Goal: Transaction & Acquisition: Purchase product/service

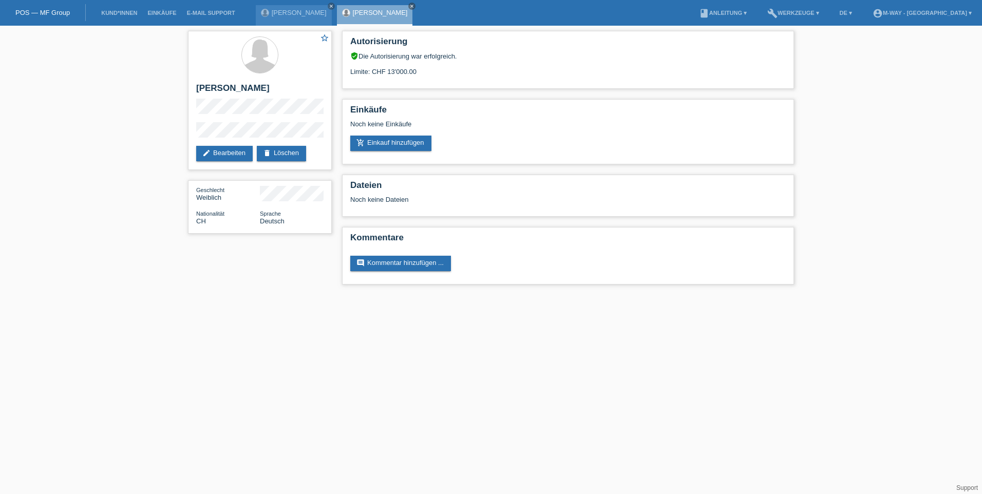
click at [111, 23] on li "Kund*innen" at bounding box center [119, 13] width 46 height 26
click at [111, 18] on li "Kund*innen" at bounding box center [119, 13] width 46 height 26
click at [111, 13] on link "Kund*innen" at bounding box center [119, 13] width 46 height 6
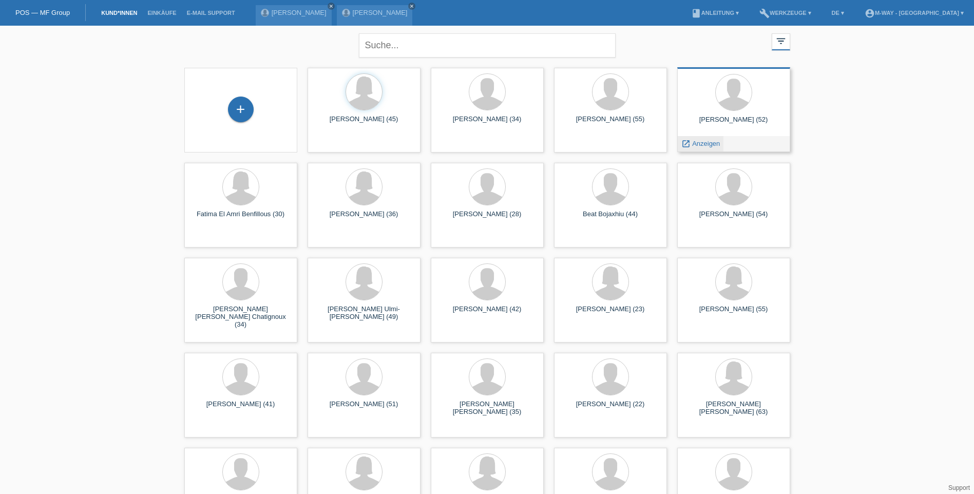
click at [702, 146] on span "Anzeigen" at bounding box center [706, 144] width 28 height 8
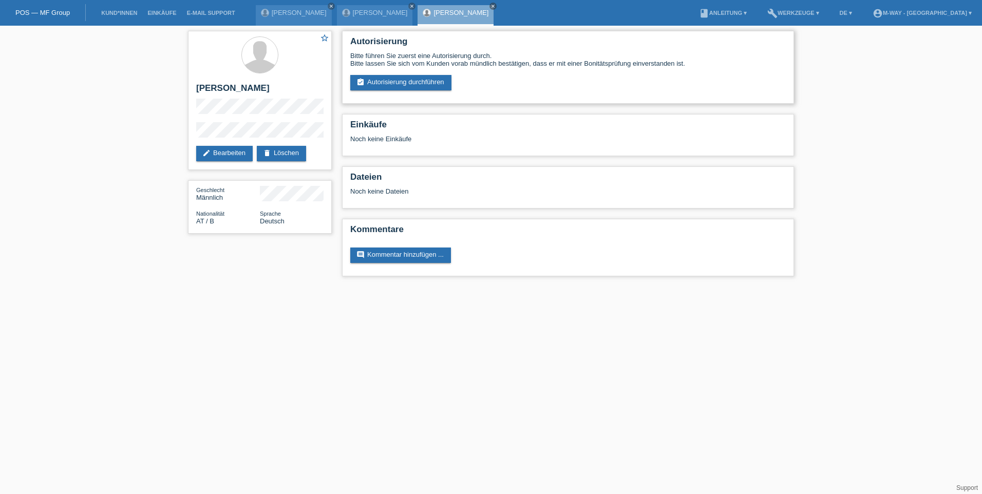
click at [398, 90] on div "Autorisierung Bitte führen Sie zuerst eine Autorisierung durch. Bitte lassen Si…" at bounding box center [568, 67] width 452 height 73
click at [399, 84] on link "assignment_turned_in Autorisierung durchführen" at bounding box center [400, 82] width 101 height 15
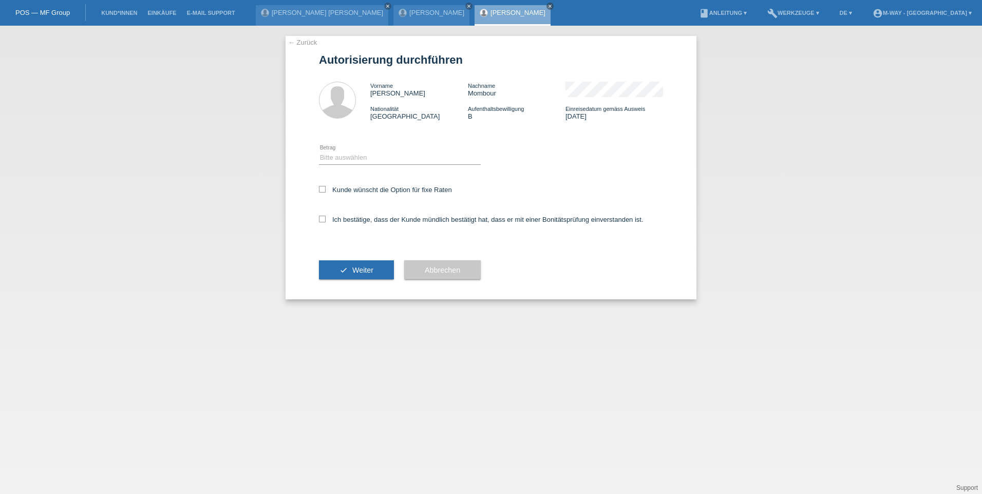
click at [375, 165] on div "Bitte auswählen CHF 1.00 - CHF 499.00 CHF 500.00 - CHF 1'999.00 CHF 2'000.00 - …" at bounding box center [400, 158] width 162 height 35
click at [375, 161] on select "Bitte auswählen CHF 1.00 - CHF 499.00 CHF 500.00 - CHF 1'999.00 CHF 2'000.00 - …" at bounding box center [400, 158] width 162 height 12
select select "3"
click at [319, 152] on select "Bitte auswählen CHF 1.00 - CHF 499.00 CHF 500.00 - CHF 1'999.00 CHF 2'000.00 - …" at bounding box center [400, 158] width 162 height 12
click at [323, 186] on icon at bounding box center [322, 189] width 7 height 7
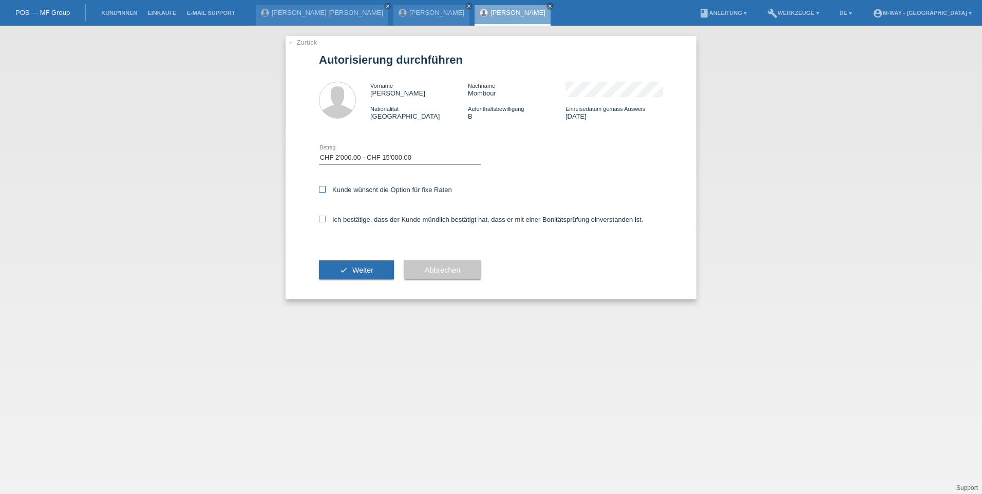
click at [323, 186] on input "Kunde wünscht die Option für fixe Raten" at bounding box center [322, 189] width 7 height 7
checkbox input "true"
click at [327, 219] on label "Ich bestätige, dass der Kunde mündlich bestätigt hat, dass er mit einer Bonität…" at bounding box center [481, 220] width 325 height 8
click at [326, 219] on input "Ich bestätige, dass der Kunde mündlich bestätigt hat, dass er mit einer Bonität…" at bounding box center [322, 219] width 7 height 7
checkbox input "true"
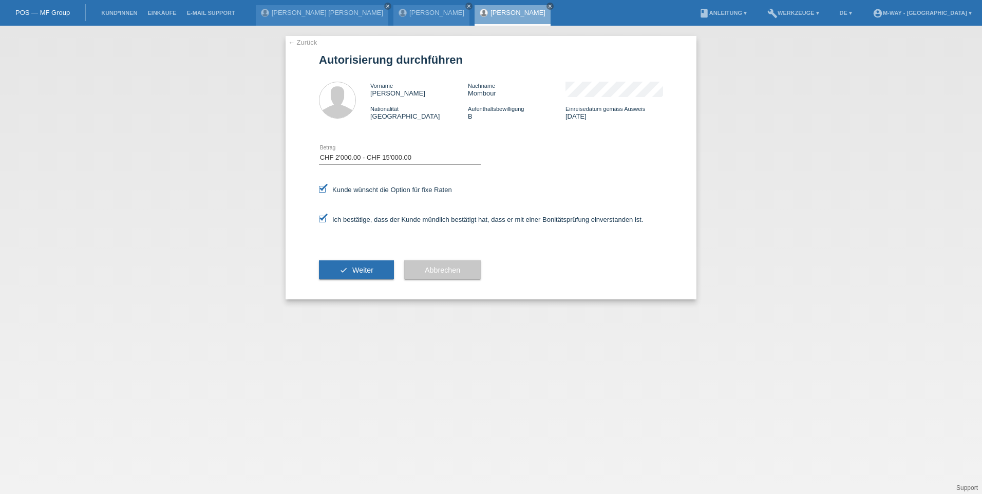
click at [340, 258] on div "check Weiter" at bounding box center [356, 270] width 75 height 60
click at [341, 261] on button "check Weiter" at bounding box center [356, 270] width 75 height 20
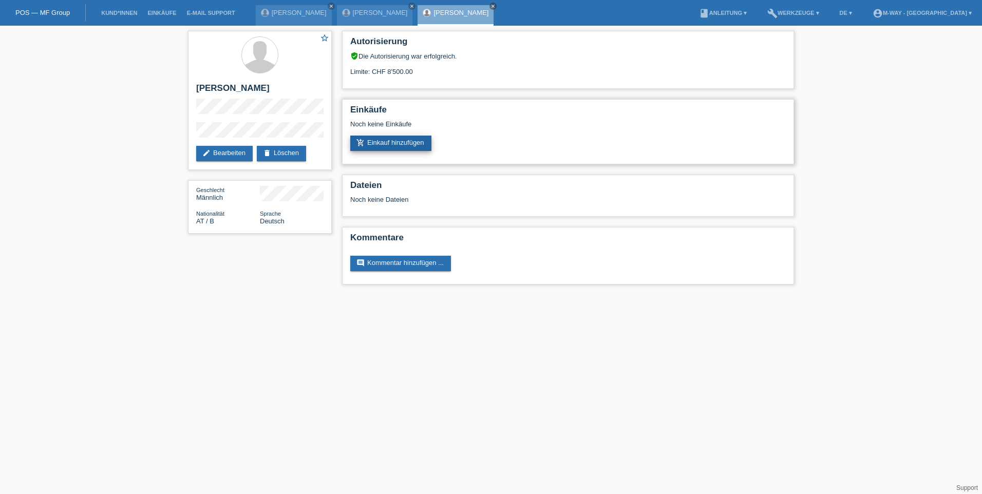
click at [373, 140] on link "add_shopping_cart Einkauf hinzufügen" at bounding box center [390, 143] width 81 height 15
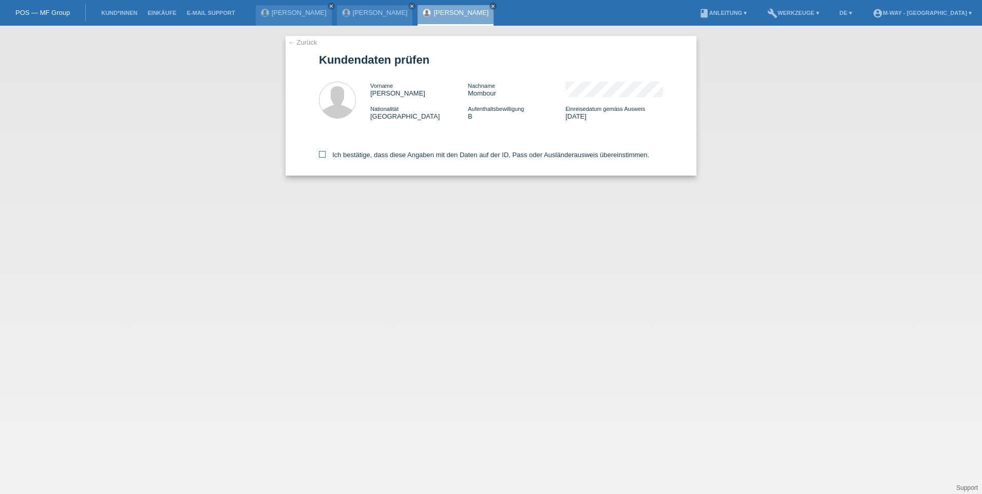
click at [323, 157] on icon at bounding box center [322, 154] width 7 height 7
click at [323, 157] on input "Ich bestätige, dass diese Angaben mit den Daten auf der ID, Pass oder Ausländer…" at bounding box center [322, 154] width 7 height 7
checkbox input "true"
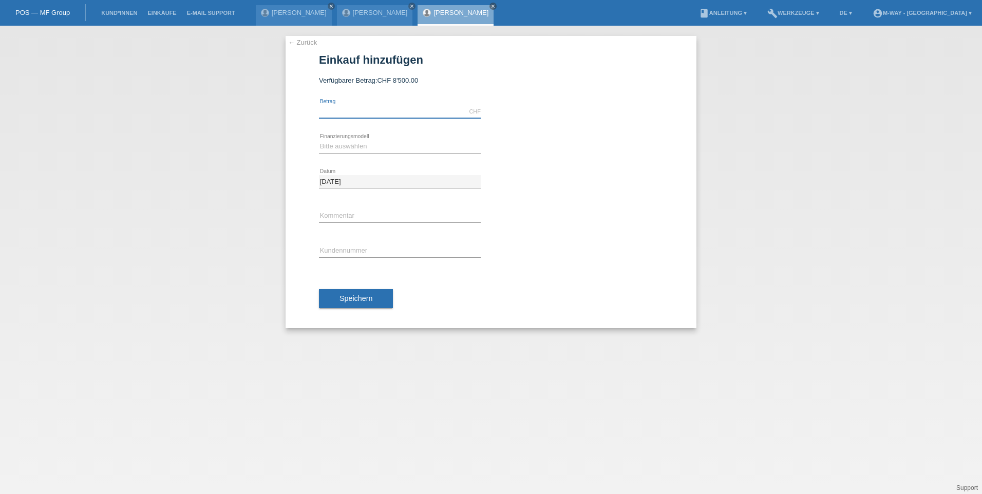
click at [355, 110] on input "text" at bounding box center [400, 111] width 162 height 13
type input "1444.90"
click at [359, 143] on select "Bitte auswählen Fixe Raten Kauf auf Rechnung mit Teilzahlungsoption" at bounding box center [400, 146] width 162 height 12
select select "77"
click at [319, 140] on select "Bitte auswählen Fixe Raten Kauf auf Rechnung mit Teilzahlungsoption" at bounding box center [400, 146] width 162 height 12
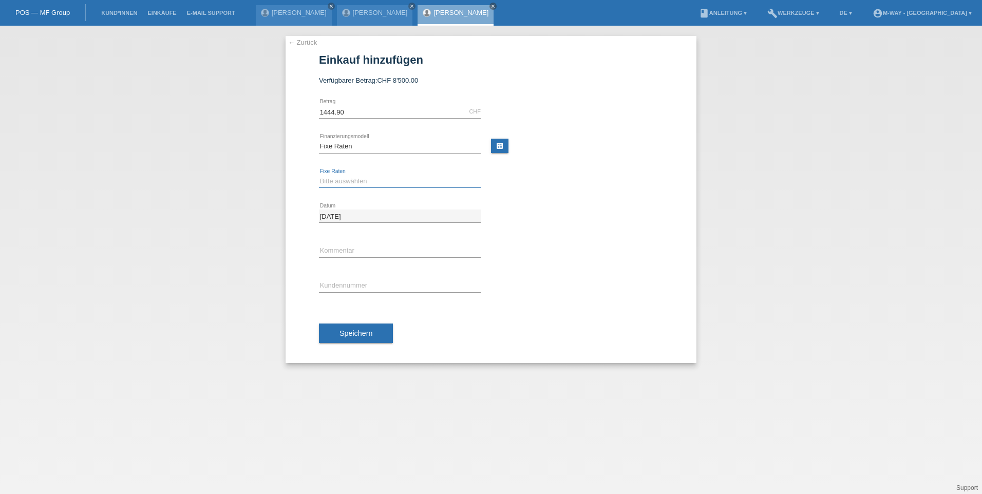
click at [355, 181] on select "Bitte auswählen 4 Raten 5 Raten 6 Raten 7 Raten 8 Raten 9 Raten 10 Raten 11 Rat…" at bounding box center [400, 181] width 162 height 12
select select "202"
click at [319, 175] on select "Bitte auswählen 4 Raten 5 Raten 6 Raten 7 Raten 8 Raten 9 Raten 10 Raten 11 Rat…" at bounding box center [400, 181] width 162 height 12
click at [343, 294] on div "error Kundennummer" at bounding box center [400, 286] width 162 height 35
click at [344, 289] on input "text" at bounding box center [400, 285] width 162 height 13
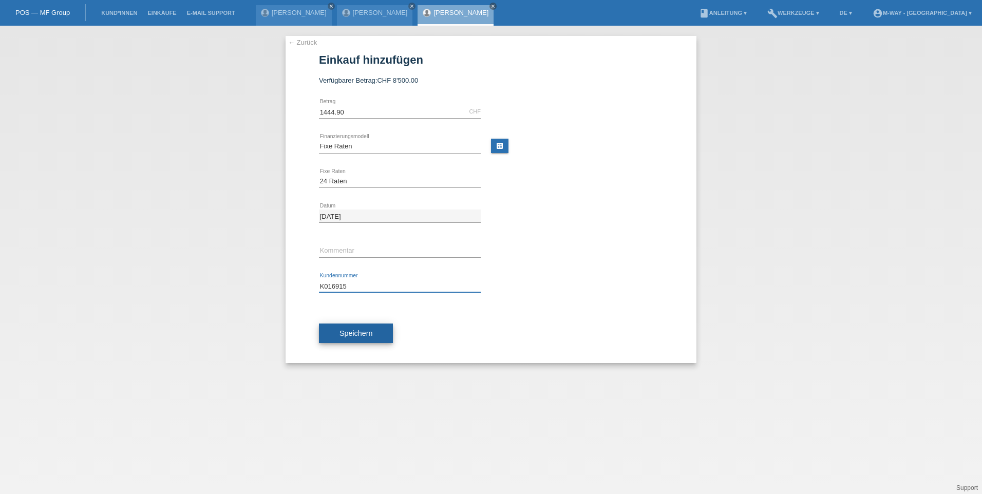
type input "K016915"
click at [371, 330] on span "Speichern" at bounding box center [356, 333] width 33 height 8
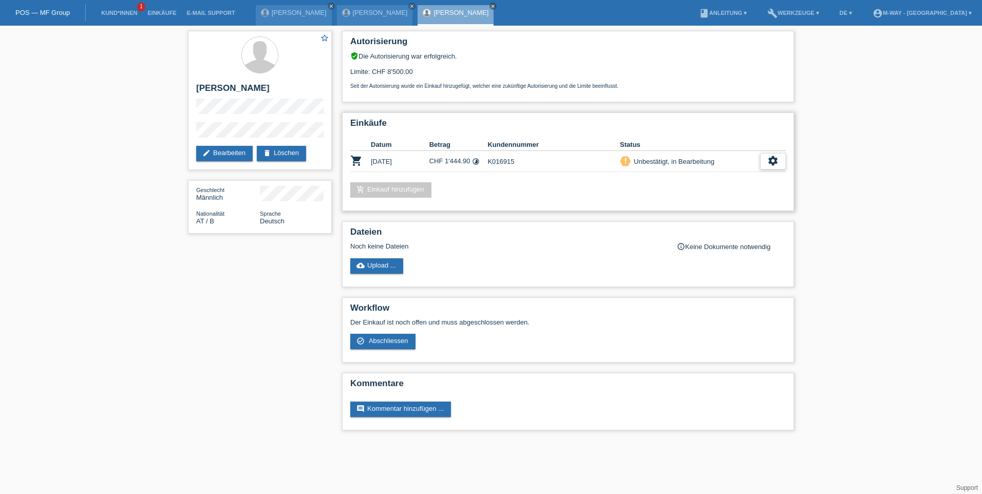
click at [778, 161] on icon "settings" at bounding box center [772, 160] width 11 height 11
click at [709, 193] on span "AGB herunterladen" at bounding box center [700, 192] width 60 height 12
click at [768, 157] on icon "settings" at bounding box center [772, 160] width 11 height 11
click at [719, 209] on div "check_circle_outline Abschliessen" at bounding box center [720, 208] width 130 height 15
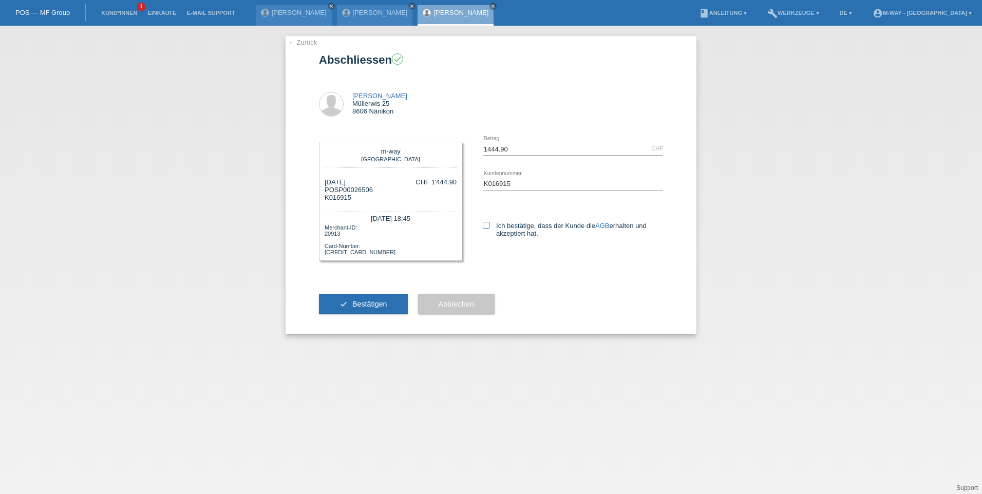
click at [492, 229] on label "Ich bestätige, dass der Kunde die AGB erhalten und akzeptiert hat." at bounding box center [573, 229] width 180 height 15
click at [490, 229] on input "Ich bestätige, dass der Kunde die AGB erhalten und akzeptiert hat." at bounding box center [486, 225] width 7 height 7
checkbox input "true"
click at [401, 303] on button "check Bestätigen" at bounding box center [363, 304] width 89 height 20
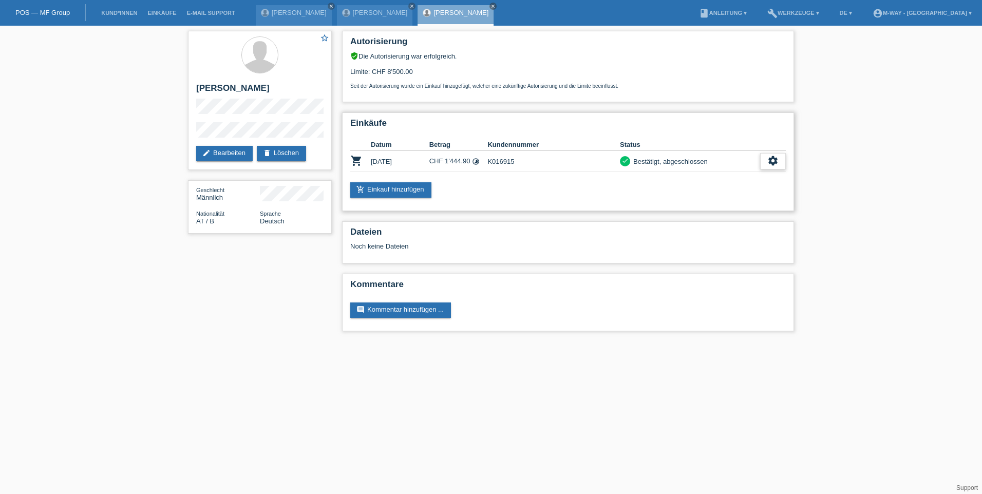
click at [779, 162] on div "settings" at bounding box center [773, 161] width 26 height 16
click at [747, 206] on span "Quittung herunterladen" at bounding box center [734, 208] width 71 height 12
